Goal: Use online tool/utility

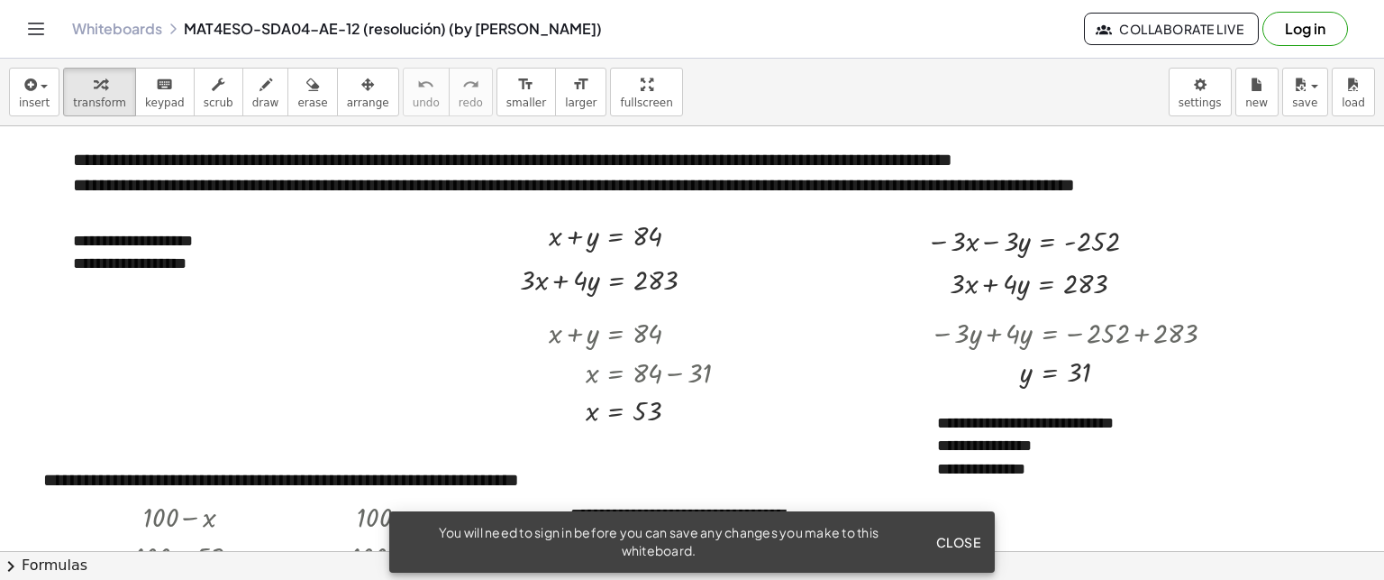
click at [951, 536] on span "Close" at bounding box center [958, 542] width 45 height 16
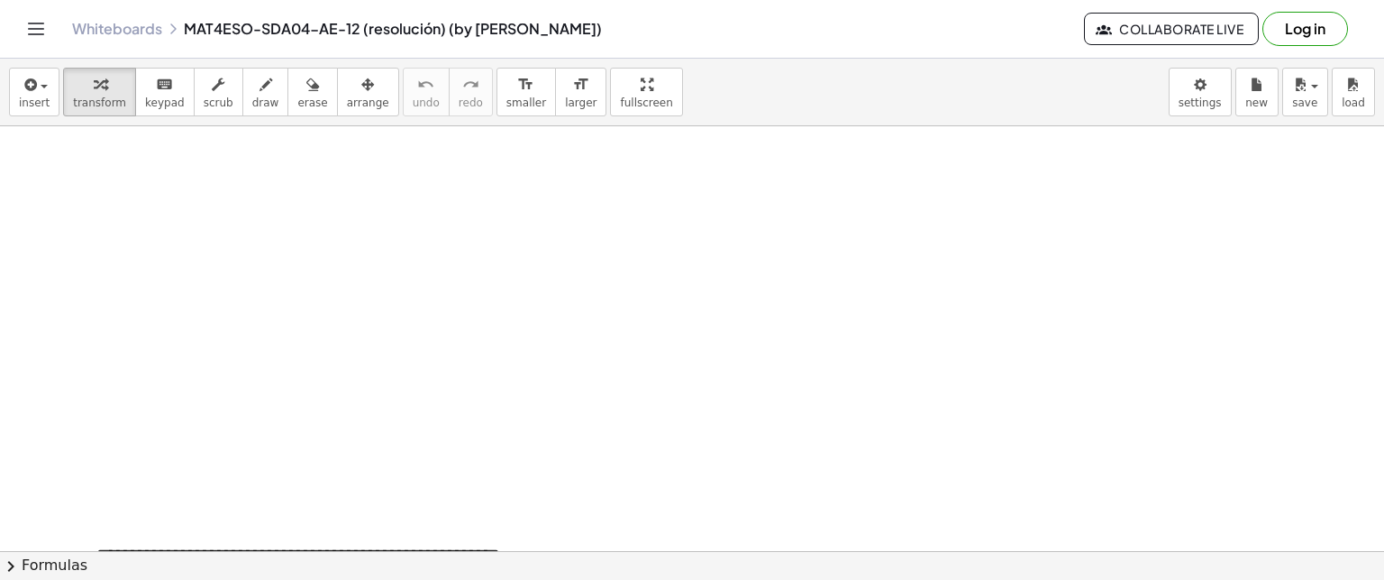
scroll to position [737, 0]
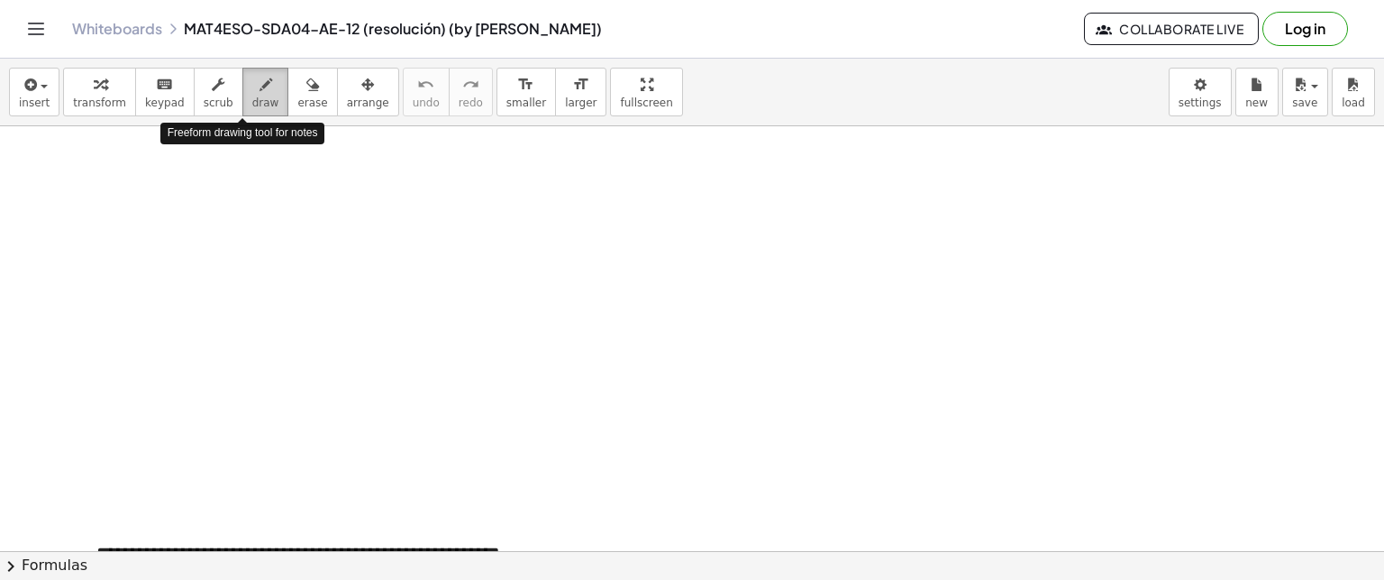
click at [260, 82] on icon "button" at bounding box center [266, 85] width 13 height 22
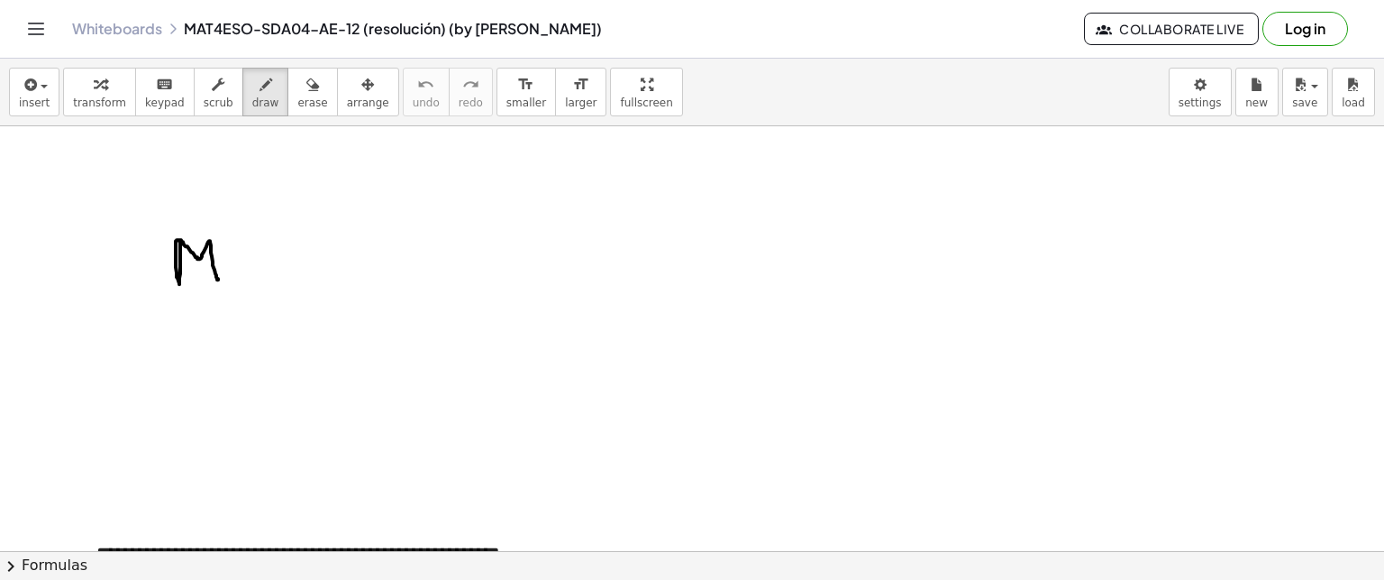
drag, startPoint x: 180, startPoint y: 241, endPoint x: 218, endPoint y: 278, distance: 52.9
drag, startPoint x: 270, startPoint y: 267, endPoint x: 296, endPoint y: 267, distance: 25.2
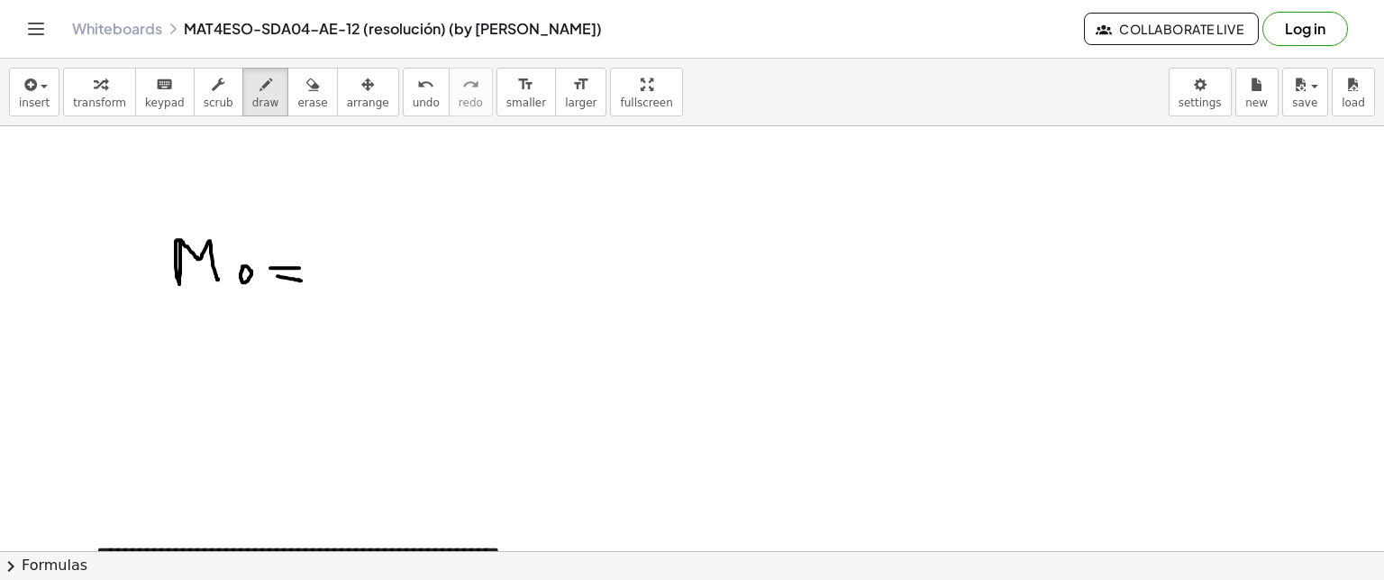
drag, startPoint x: 278, startPoint y: 275, endPoint x: 297, endPoint y: 275, distance: 19.8
drag, startPoint x: 362, startPoint y: 260, endPoint x: 385, endPoint y: 290, distance: 38.0
drag, startPoint x: 379, startPoint y: 272, endPoint x: 393, endPoint y: 272, distance: 14.4
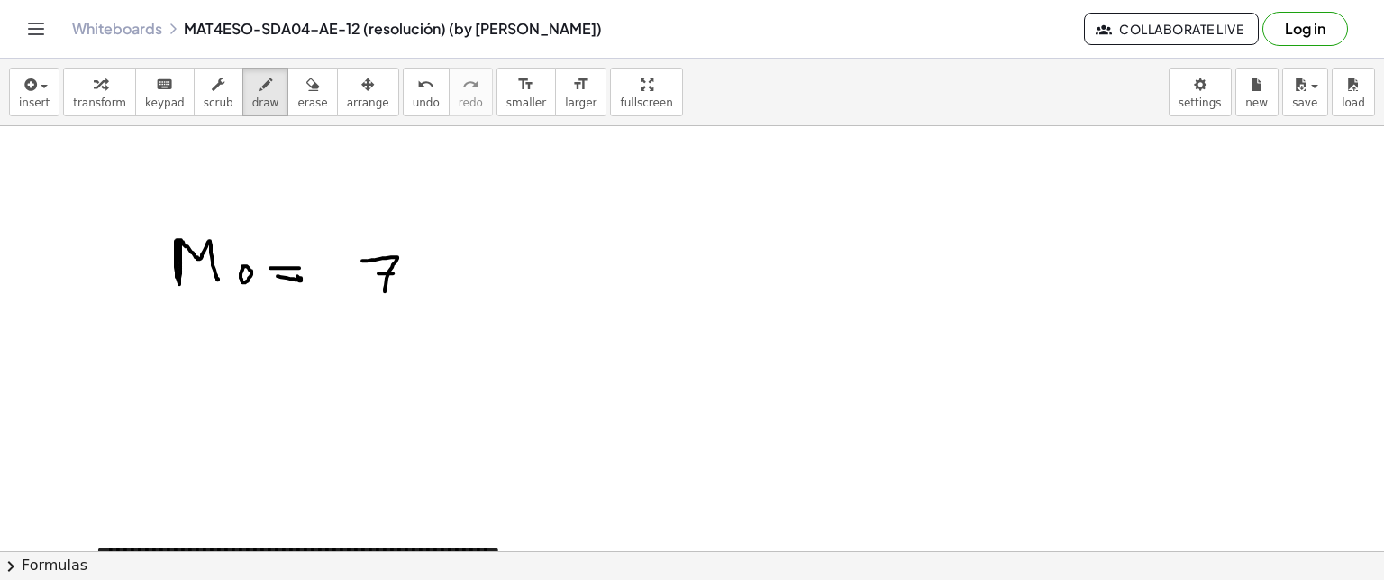
drag, startPoint x: 428, startPoint y: 257, endPoint x: 420, endPoint y: 289, distance: 33.4
drag, startPoint x: 472, startPoint y: 266, endPoint x: 471, endPoint y: 297, distance: 30.7
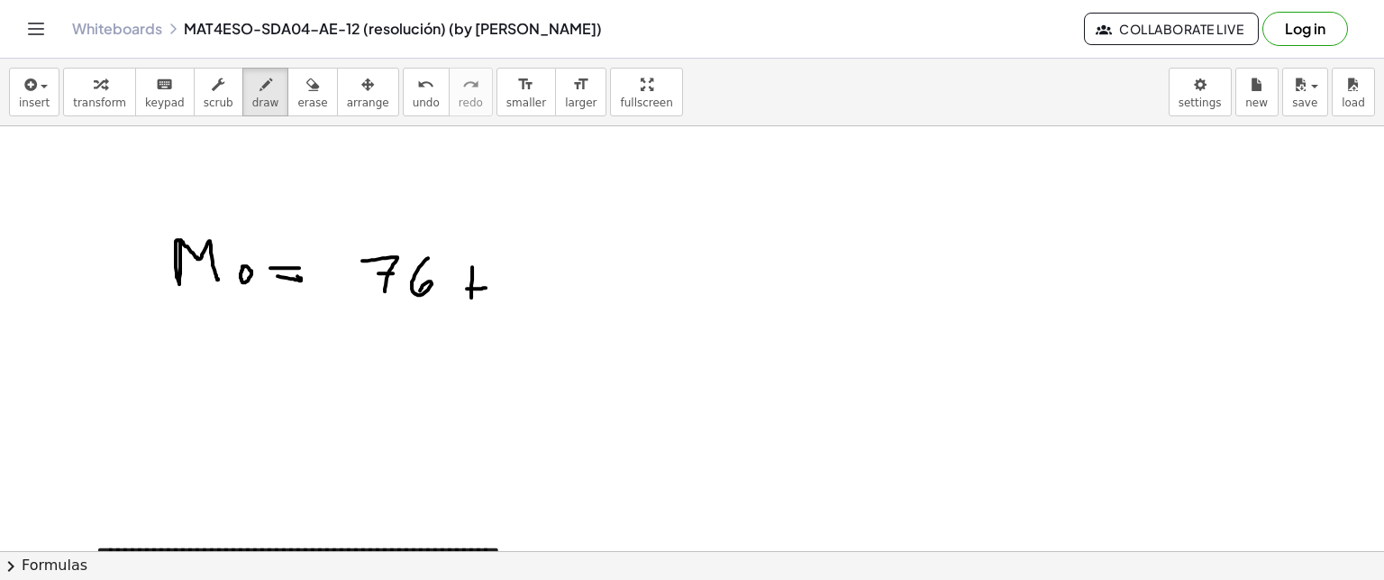
drag, startPoint x: 467, startPoint y: 288, endPoint x: 485, endPoint y: 287, distance: 18.0
drag, startPoint x: 516, startPoint y: 244, endPoint x: 547, endPoint y: 361, distance: 121.3
drag, startPoint x: 550, startPoint y: 242, endPoint x: 550, endPoint y: 272, distance: 29.7
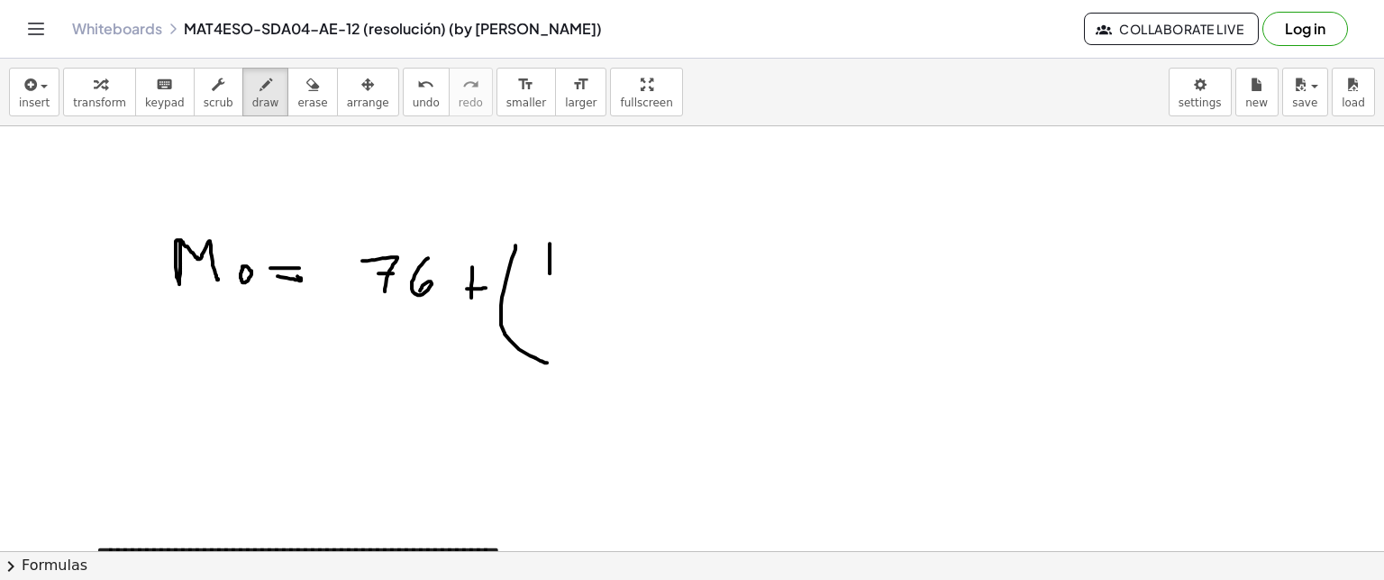
drag, startPoint x: 568, startPoint y: 247, endPoint x: 581, endPoint y: 278, distance: 34.3
drag, startPoint x: 602, startPoint y: 261, endPoint x: 619, endPoint y: 261, distance: 17.1
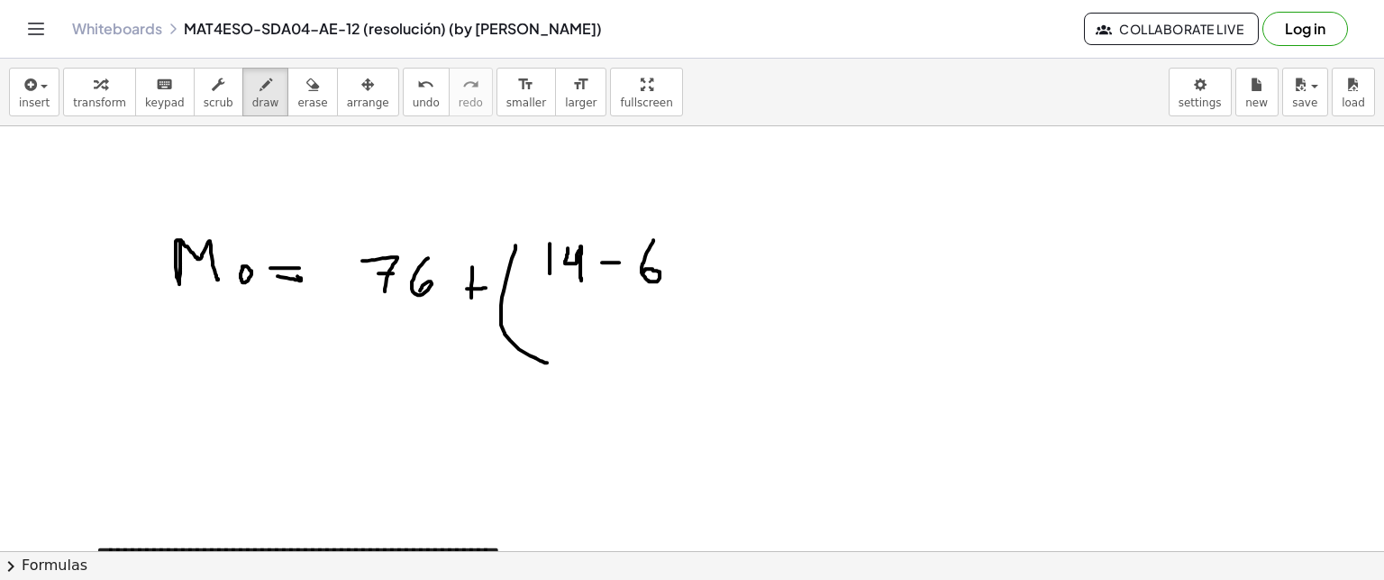
drag, startPoint x: 653, startPoint y: 239, endPoint x: 644, endPoint y: 272, distance: 34.8
drag, startPoint x: 530, startPoint y: 299, endPoint x: 810, endPoint y: 291, distance: 280.4
drag, startPoint x: 570, startPoint y: 321, endPoint x: 561, endPoint y: 379, distance: 59.3
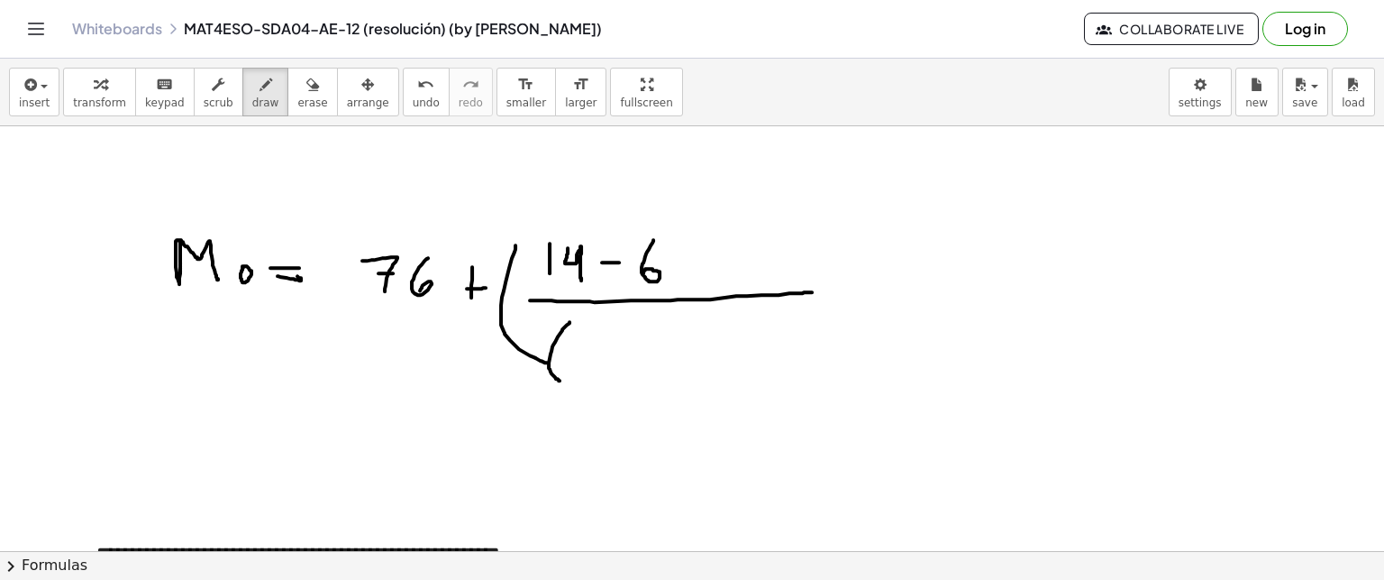
drag, startPoint x: 573, startPoint y: 338, endPoint x: 571, endPoint y: 368, distance: 29.8
drag, startPoint x: 589, startPoint y: 339, endPoint x: 599, endPoint y: 368, distance: 30.8
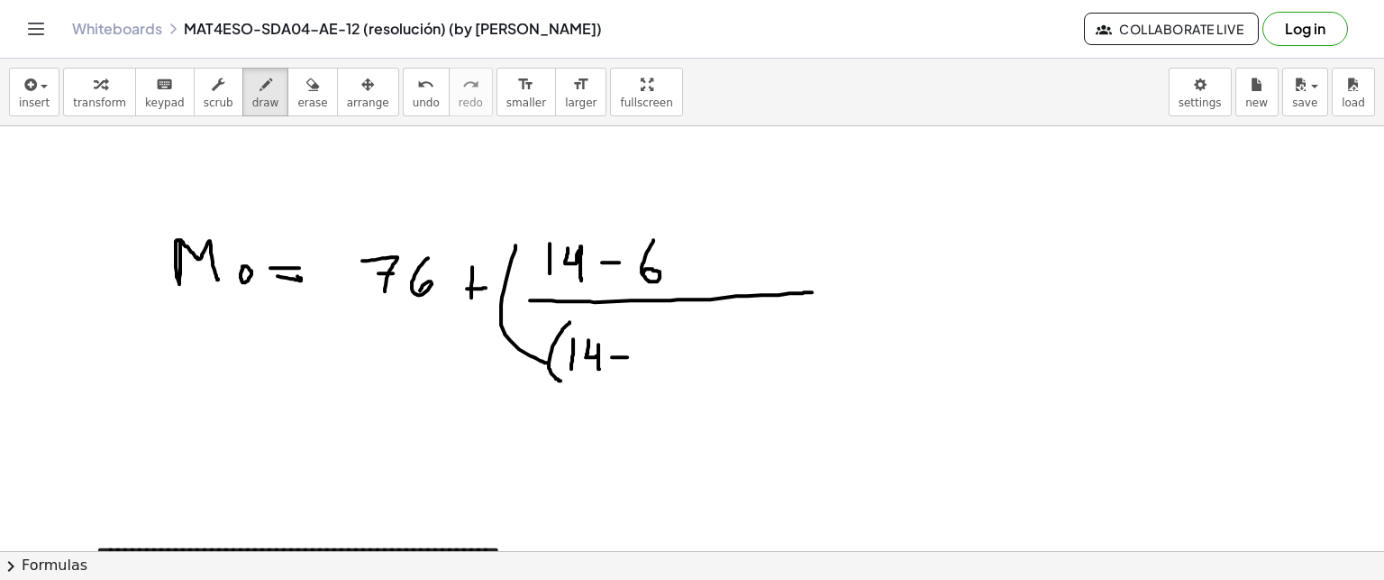
drag, startPoint x: 612, startPoint y: 356, endPoint x: 627, endPoint y: 356, distance: 15.3
drag, startPoint x: 647, startPoint y: 336, endPoint x: 644, endPoint y: 360, distance: 23.7
drag, startPoint x: 653, startPoint y: 327, endPoint x: 673, endPoint y: 380, distance: 57.1
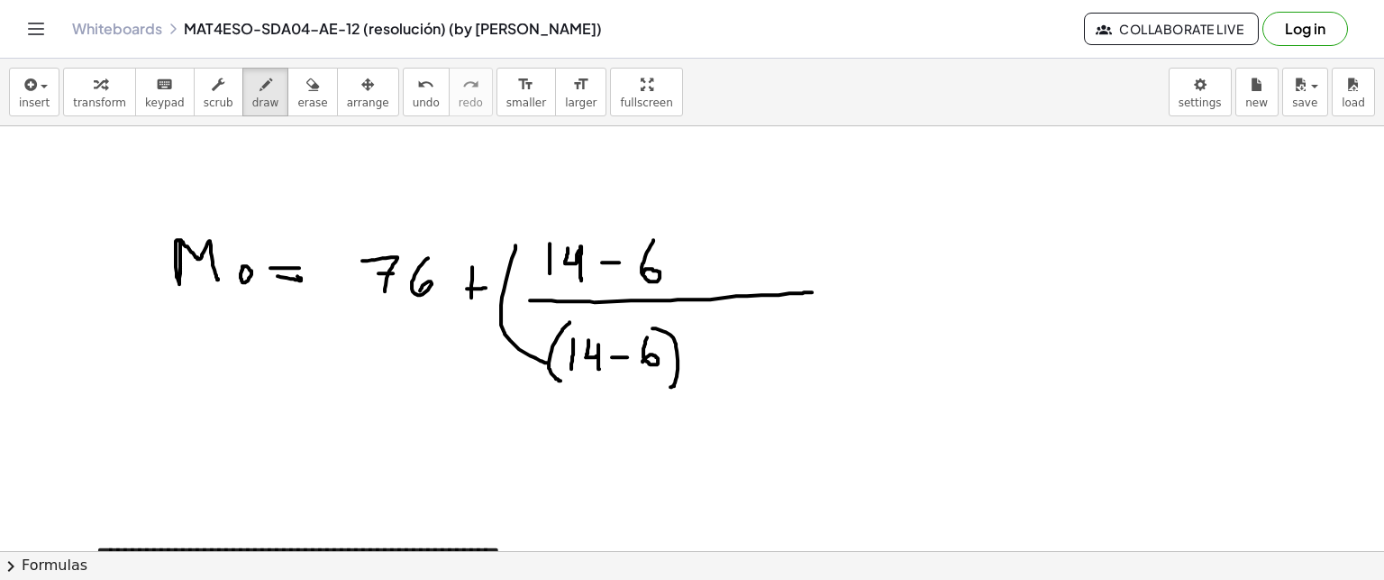
drag, startPoint x: 709, startPoint y: 338, endPoint x: 710, endPoint y: 373, distance: 35.2
drag, startPoint x: 703, startPoint y: 352, endPoint x: 713, endPoint y: 352, distance: 9.9
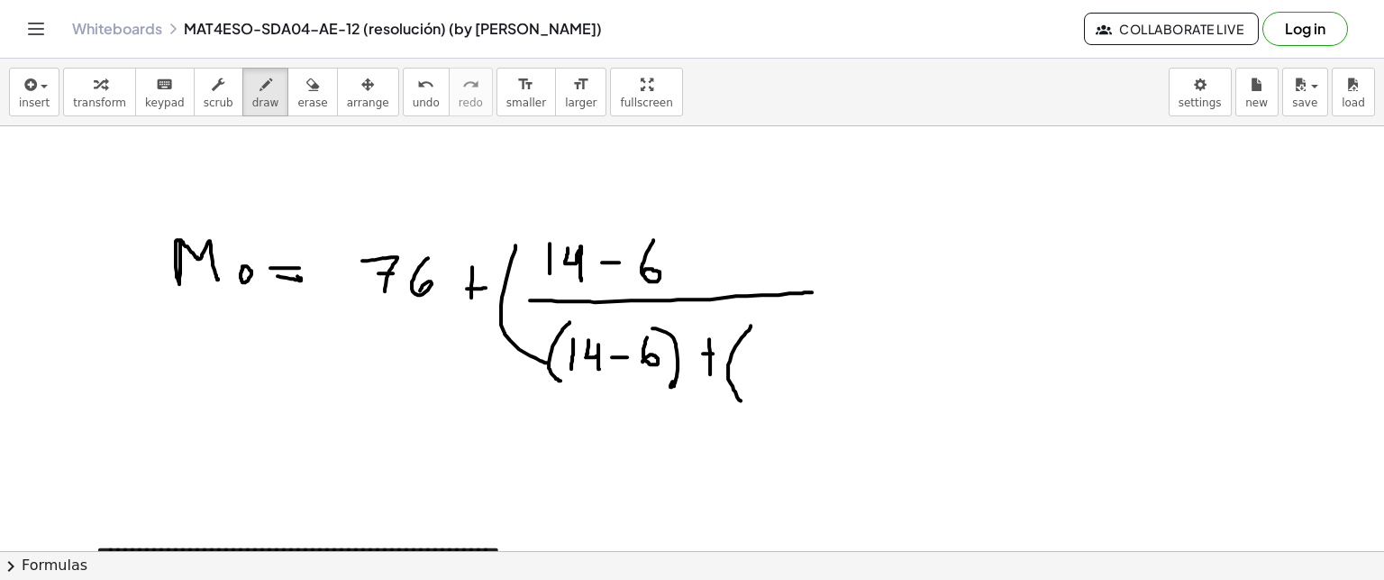
drag, startPoint x: 751, startPoint y: 324, endPoint x: 744, endPoint y: 401, distance: 76.9
drag, startPoint x: 750, startPoint y: 349, endPoint x: 750, endPoint y: 374, distance: 25.2
drag, startPoint x: 763, startPoint y: 348, endPoint x: 779, endPoint y: 374, distance: 30.3
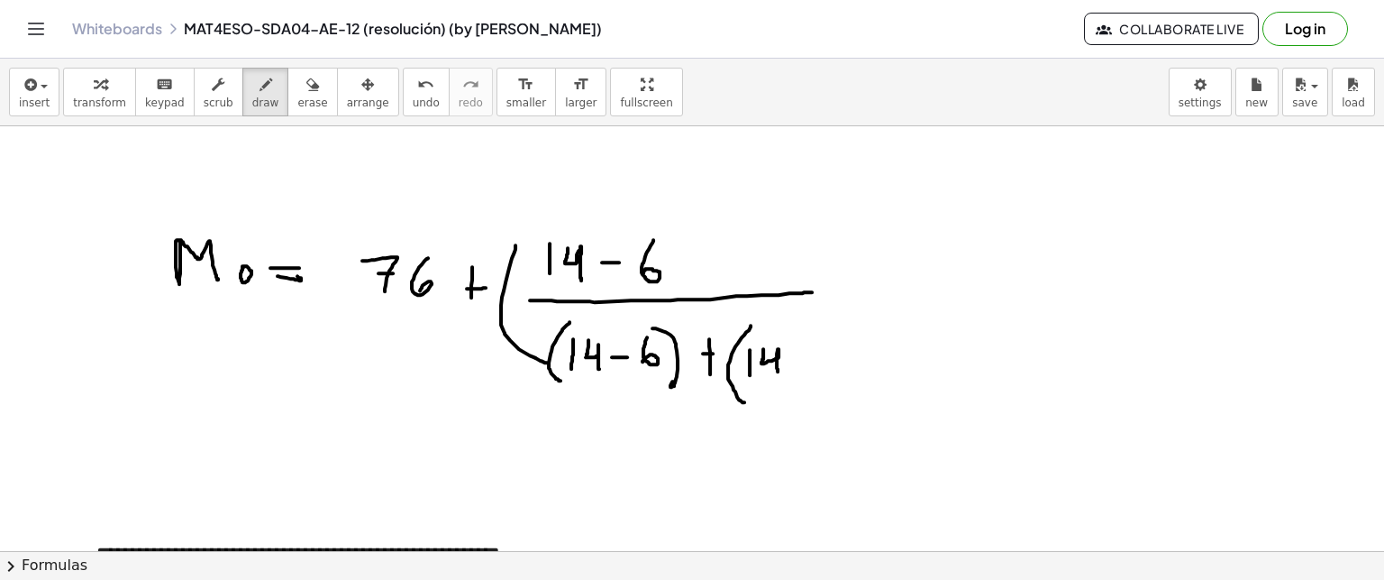
drag, startPoint x: 801, startPoint y: 343, endPoint x: 803, endPoint y: 365, distance: 21.7
drag, startPoint x: 790, startPoint y: 356, endPoint x: 813, endPoint y: 351, distance: 23.2
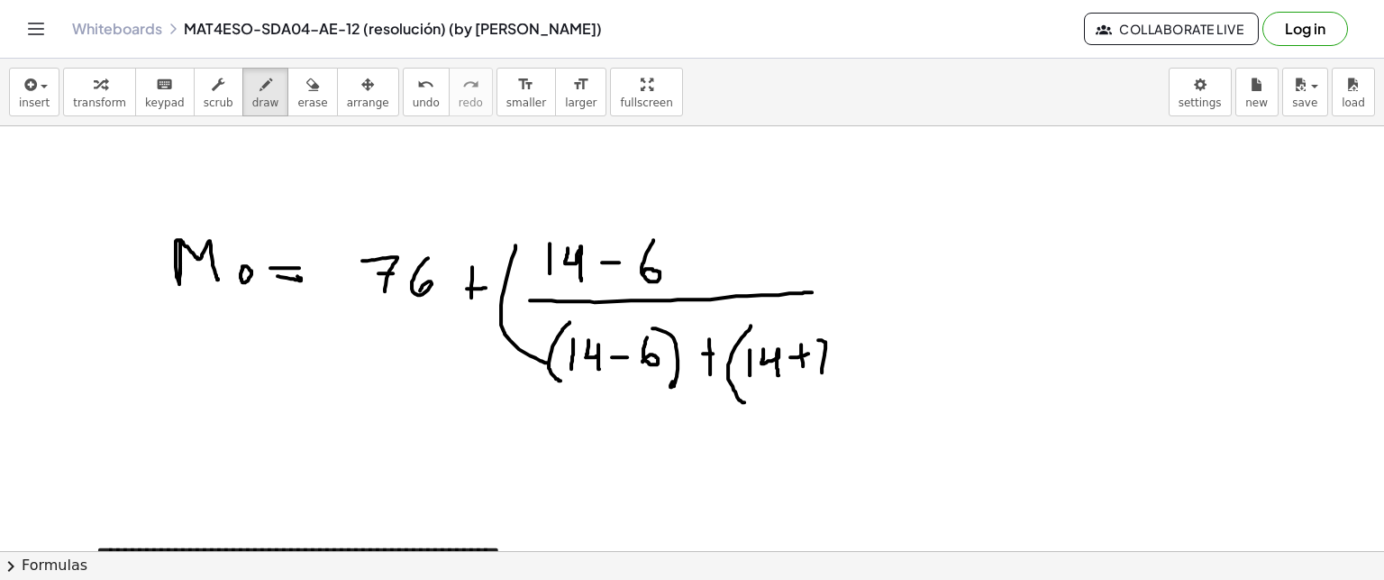
drag, startPoint x: 818, startPoint y: 339, endPoint x: 822, endPoint y: 372, distance: 33.5
drag, startPoint x: 817, startPoint y: 363, endPoint x: 829, endPoint y: 361, distance: 12.9
drag, startPoint x: 830, startPoint y: 320, endPoint x: 862, endPoint y: 406, distance: 92.1
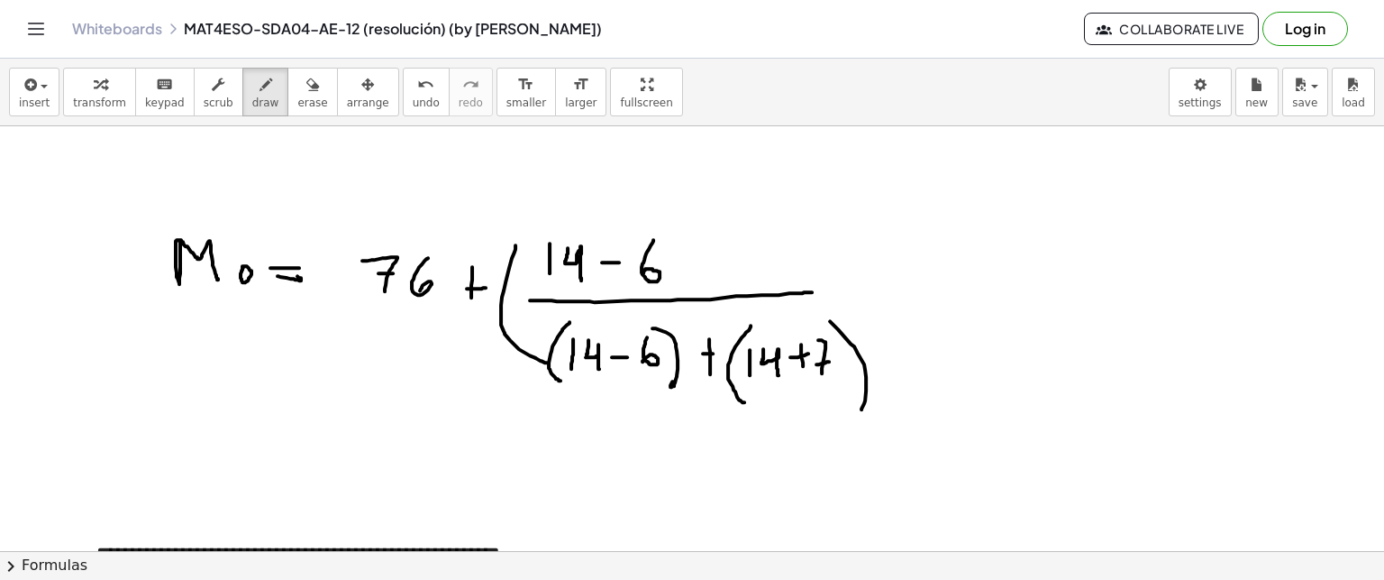
drag, startPoint x: 833, startPoint y: 237, endPoint x: 898, endPoint y: 402, distance: 177.2
drag, startPoint x: 978, startPoint y: 266, endPoint x: 995, endPoint y: 296, distance: 34.3
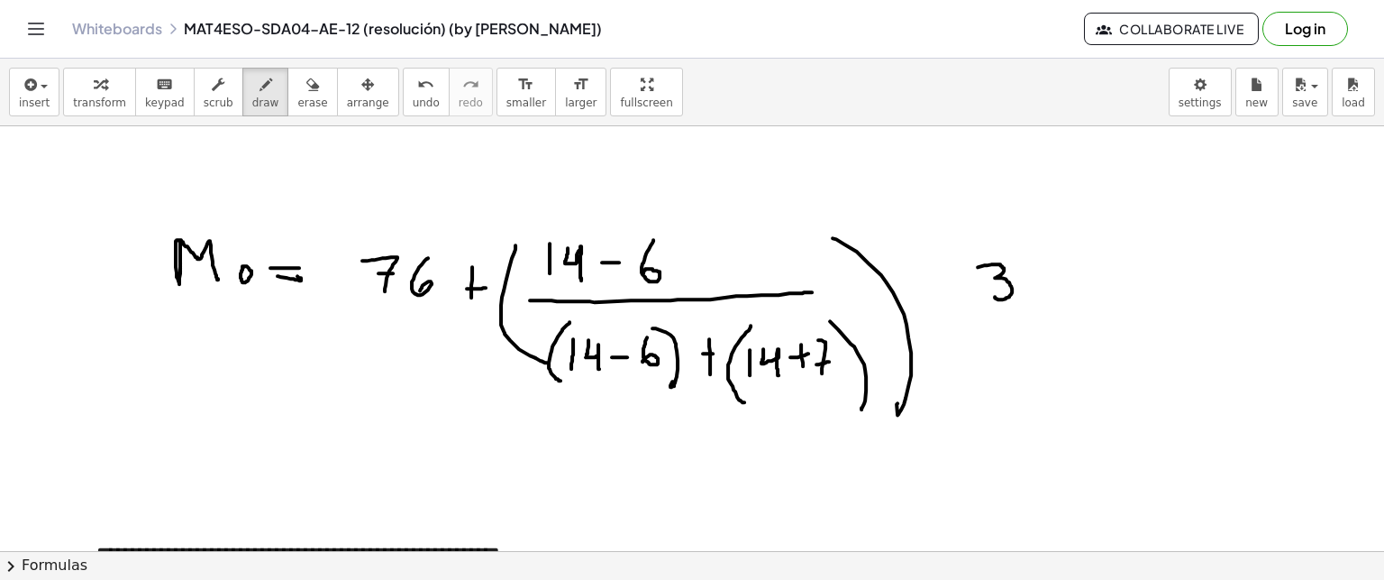
drag, startPoint x: 1088, startPoint y: 264, endPoint x: 1102, endPoint y: 307, distance: 45.6
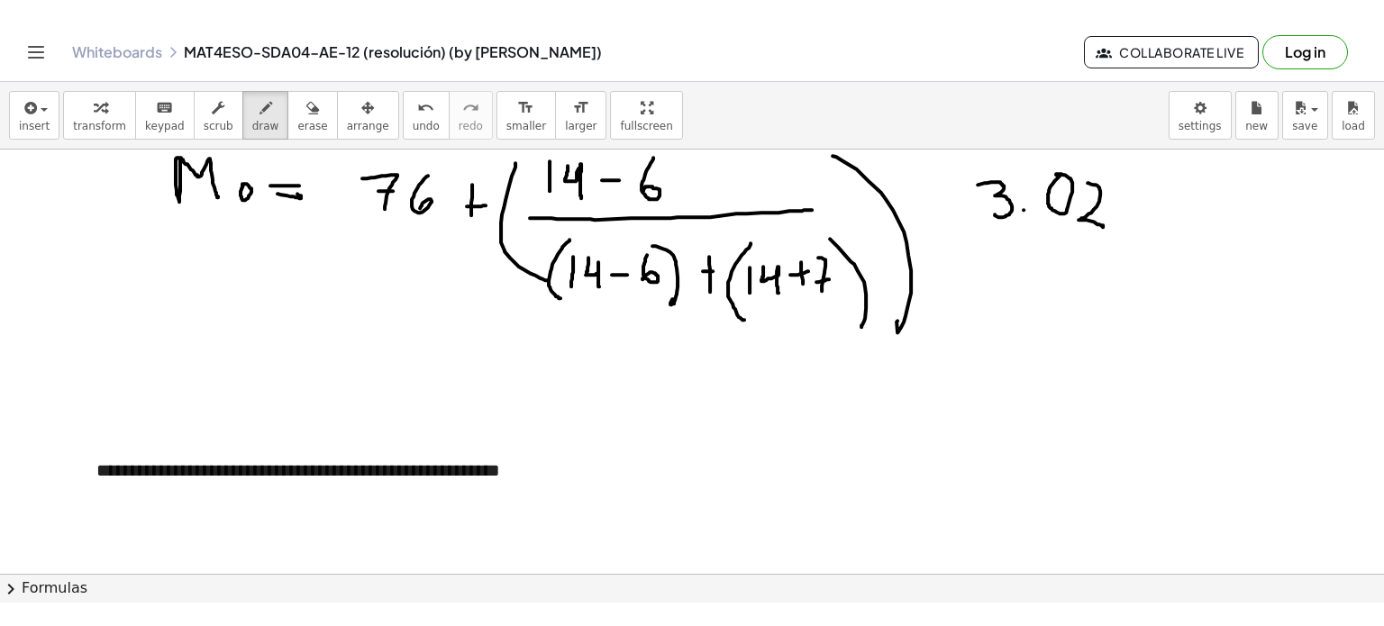
scroll to position [842, 0]
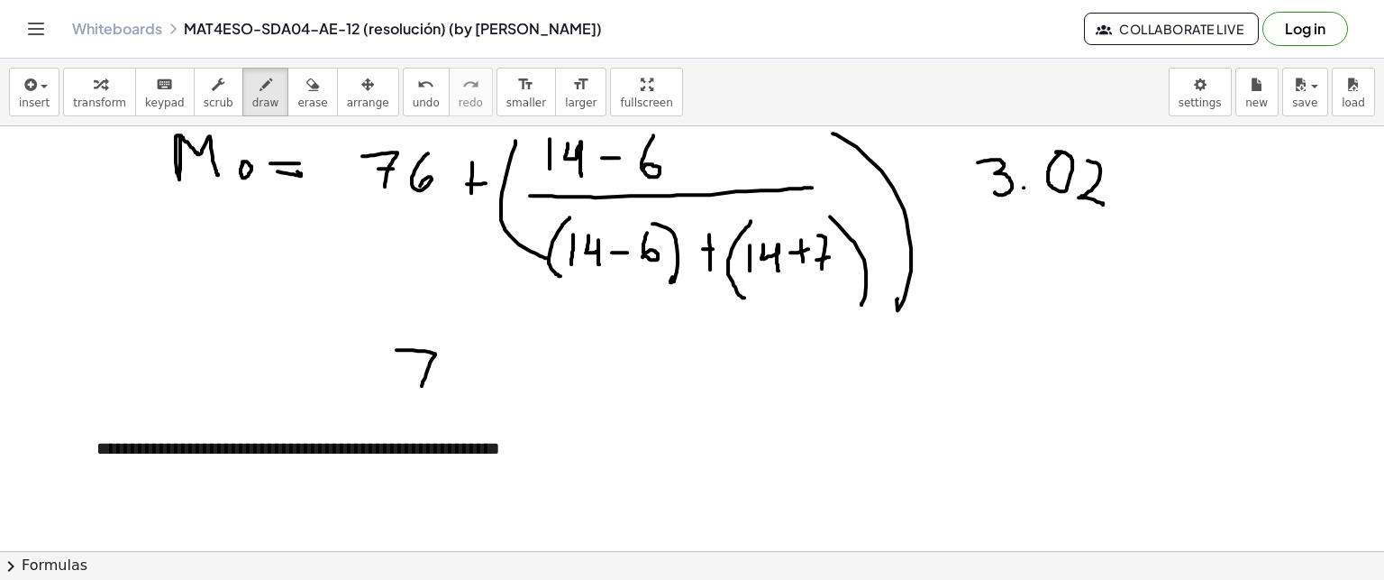
drag, startPoint x: 397, startPoint y: 349, endPoint x: 422, endPoint y: 385, distance: 44.0
click at [422, 385] on div at bounding box center [692, 135] width 1384 height 1702
drag, startPoint x: 410, startPoint y: 374, endPoint x: 437, endPoint y: 370, distance: 27.3
click at [437, 370] on div at bounding box center [692, 135] width 1384 height 1702
drag, startPoint x: 457, startPoint y: 353, endPoint x: 446, endPoint y: 379, distance: 27.5
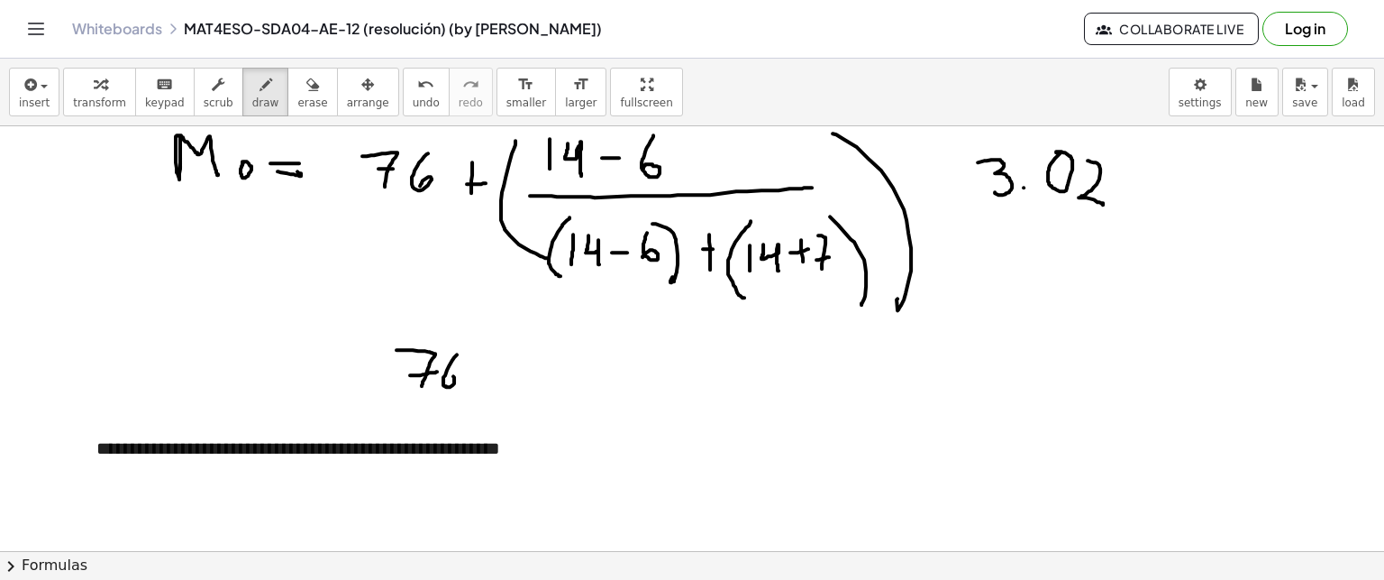
click at [446, 379] on div at bounding box center [692, 135] width 1384 height 1702
drag, startPoint x: 488, startPoint y: 340, endPoint x: 507, endPoint y: 444, distance: 106.4
click at [507, 444] on div at bounding box center [692, 135] width 1384 height 1702
click at [547, 332] on div at bounding box center [692, 135] width 1384 height 1702
drag, startPoint x: 482, startPoint y: 395, endPoint x: 696, endPoint y: 390, distance: 213.7
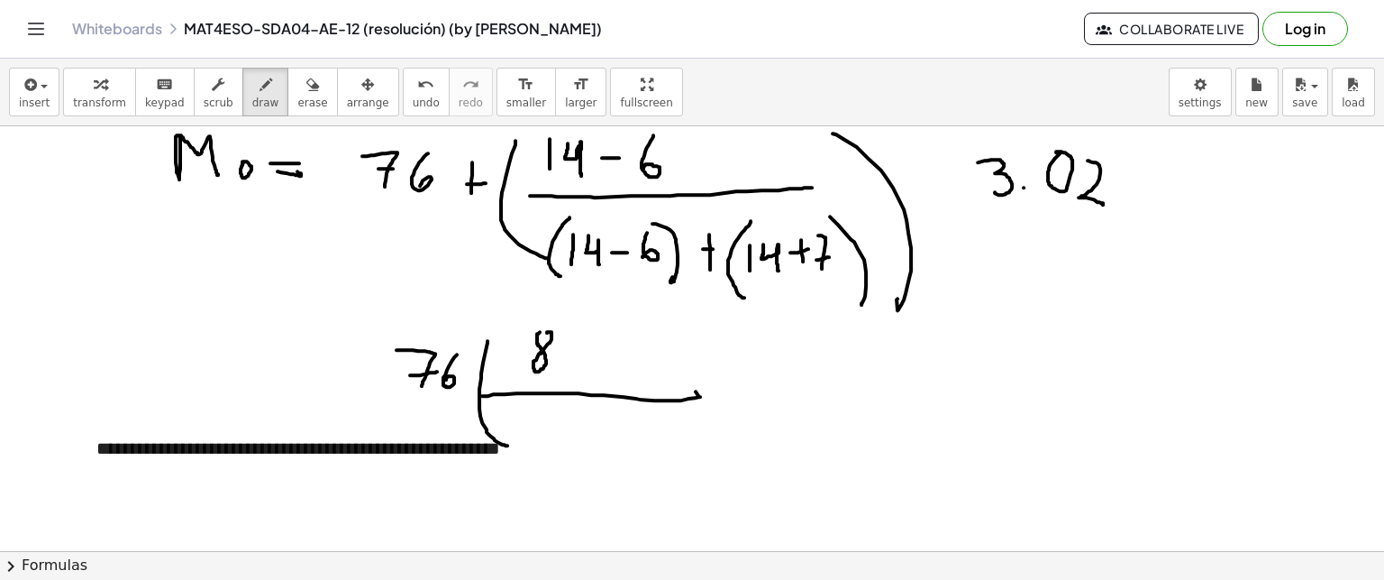
click at [696, 390] on div at bounding box center [692, 135] width 1384 height 1702
drag, startPoint x: 749, startPoint y: 274, endPoint x: 768, endPoint y: 277, distance: 19.1
click at [768, 277] on div at bounding box center [692, 135] width 1384 height 1702
drag, startPoint x: 604, startPoint y: 284, endPoint x: 644, endPoint y: 284, distance: 39.7
click at [644, 284] on div at bounding box center [692, 135] width 1384 height 1702
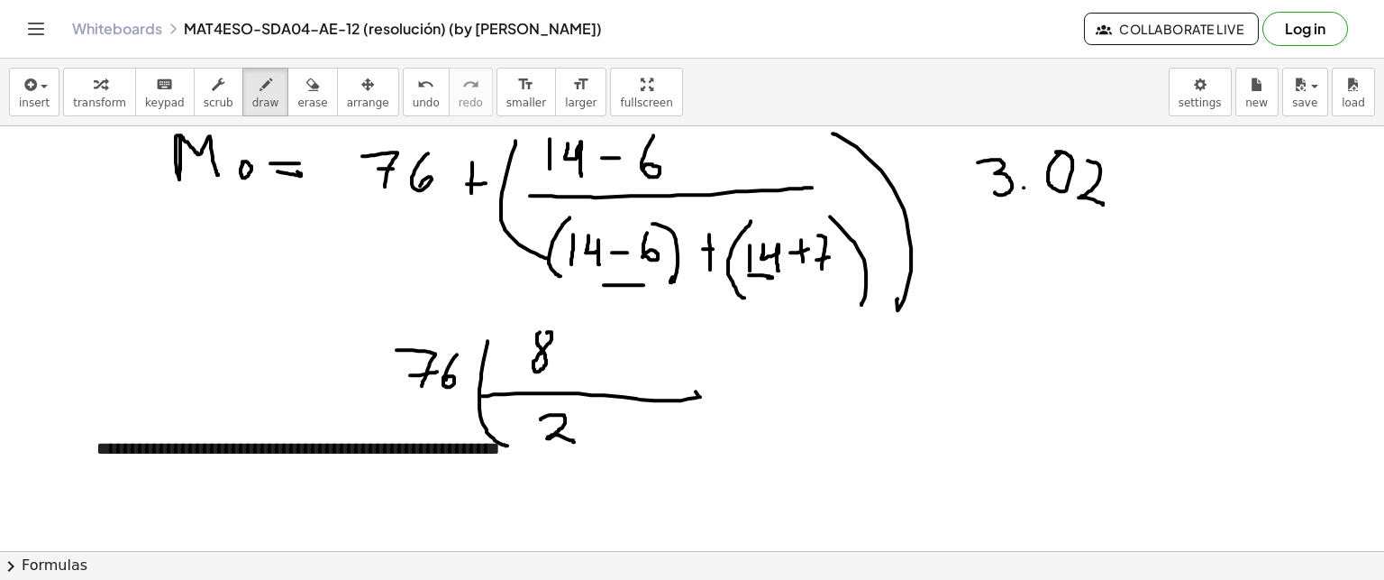
drag, startPoint x: 541, startPoint y: 418, endPoint x: 574, endPoint y: 441, distance: 40.2
click at [574, 441] on div at bounding box center [692, 135] width 1384 height 1702
drag, startPoint x: 598, startPoint y: 415, endPoint x: 598, endPoint y: 438, distance: 23.5
click at [598, 438] on div at bounding box center [692, 135] width 1384 height 1702
drag, startPoint x: 652, startPoint y: 342, endPoint x: 689, endPoint y: 431, distance: 95.7
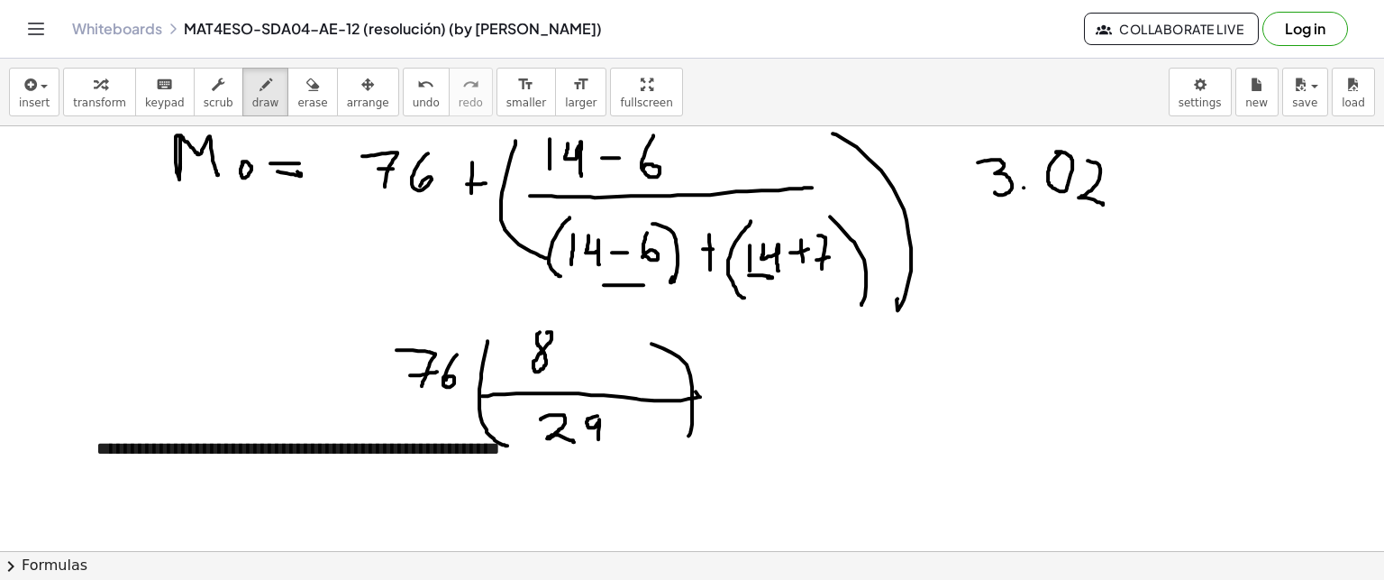
click at [689, 431] on div at bounding box center [692, 135] width 1384 height 1702
drag, startPoint x: 725, startPoint y: 359, endPoint x: 734, endPoint y: 385, distance: 27.6
click at [734, 385] on div at bounding box center [692, 135] width 1384 height 1702
click at [752, 385] on div at bounding box center [692, 135] width 1384 height 1702
click at [778, 363] on div at bounding box center [692, 135] width 1384 height 1702
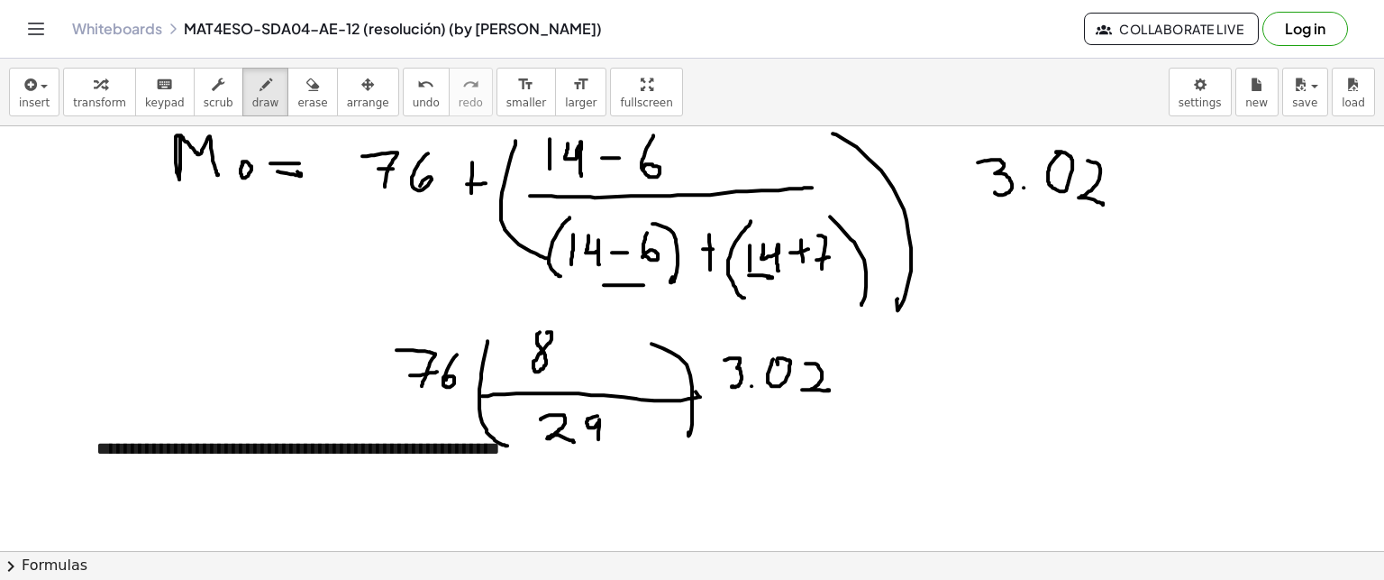
drag, startPoint x: 806, startPoint y: 362, endPoint x: 827, endPoint y: 388, distance: 33.9
click at [827, 388] on div at bounding box center [692, 135] width 1384 height 1702
